Goal: Information Seeking & Learning: Learn about a topic

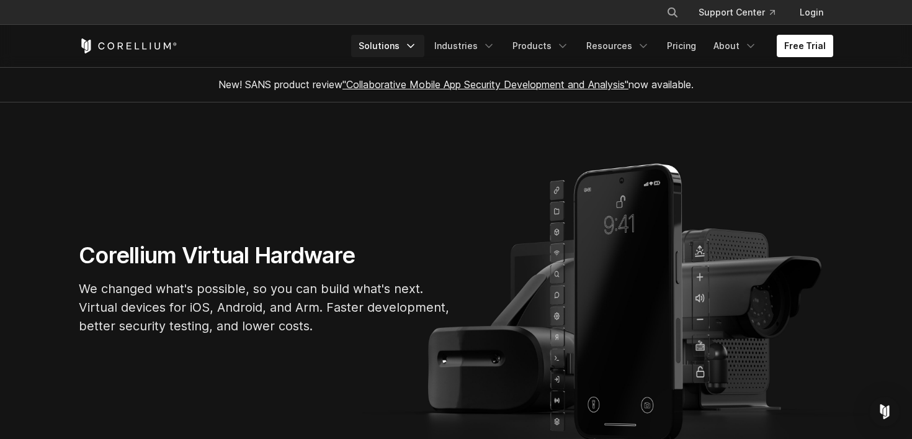
click at [403, 43] on link "Solutions" at bounding box center [387, 46] width 73 height 22
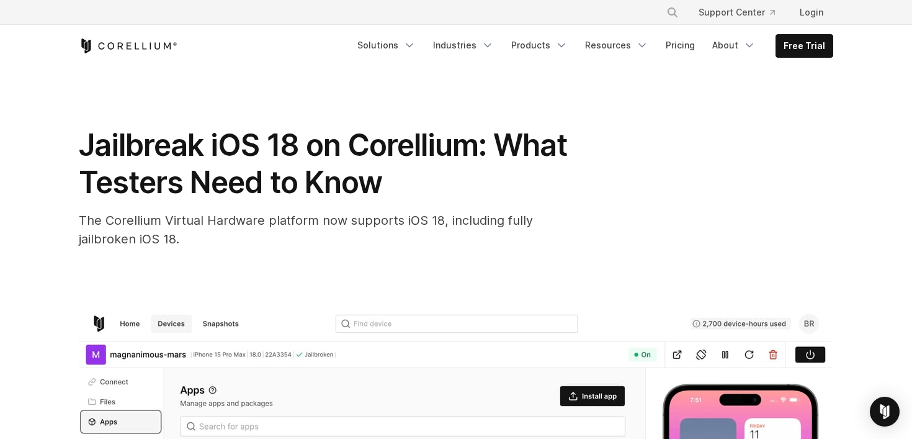
click at [437, 153] on span "Jailbreak iOS 18 on Corellium: What Testers Need to Know" at bounding box center [323, 164] width 488 height 74
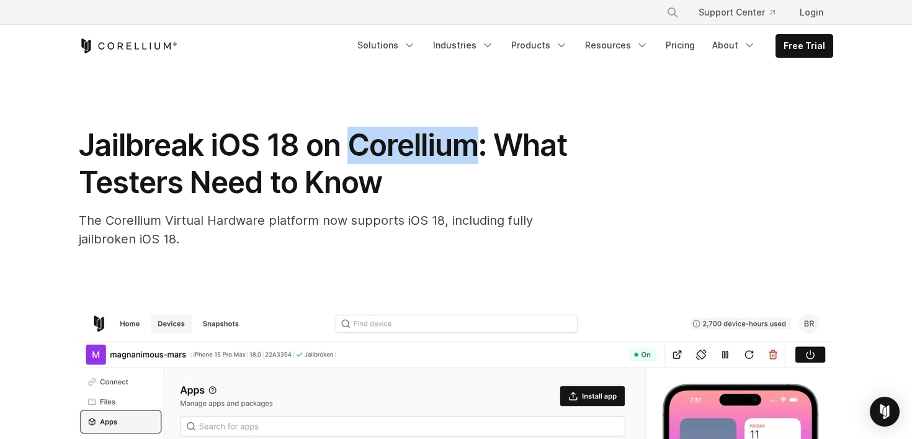
click at [437, 153] on span "Jailbreak iOS 18 on Corellium: What Testers Need to Know" at bounding box center [323, 164] width 488 height 74
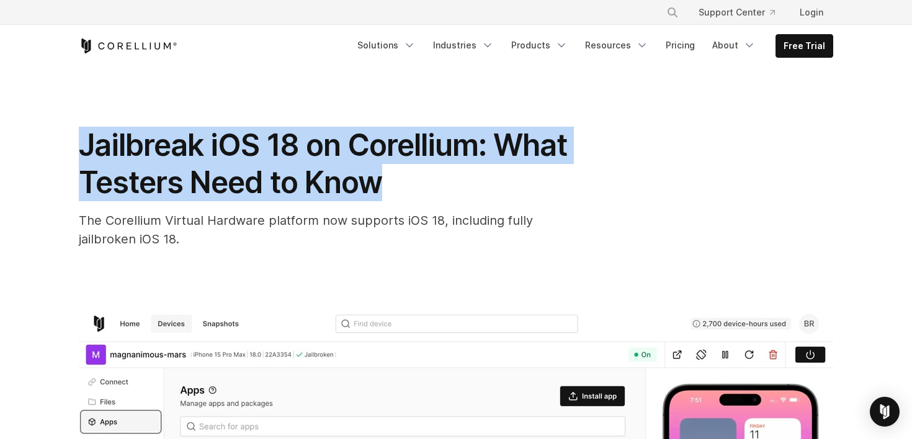
click at [437, 153] on span "Jailbreak iOS 18 on Corellium: What Testers Need to Know" at bounding box center [323, 164] width 488 height 74
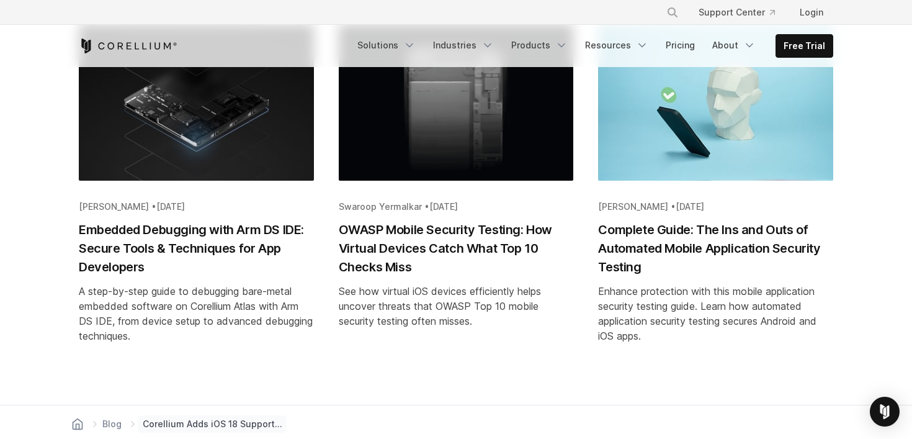
scroll to position [2677, 0]
